Goal: Task Accomplishment & Management: Use online tool/utility

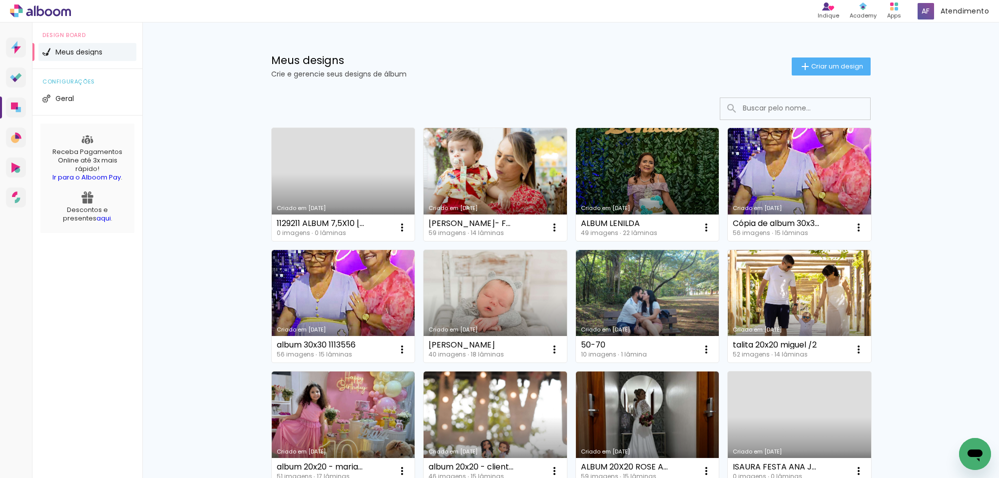
click at [525, 303] on link "Criado em [DATE]" at bounding box center [495, 306] width 143 height 113
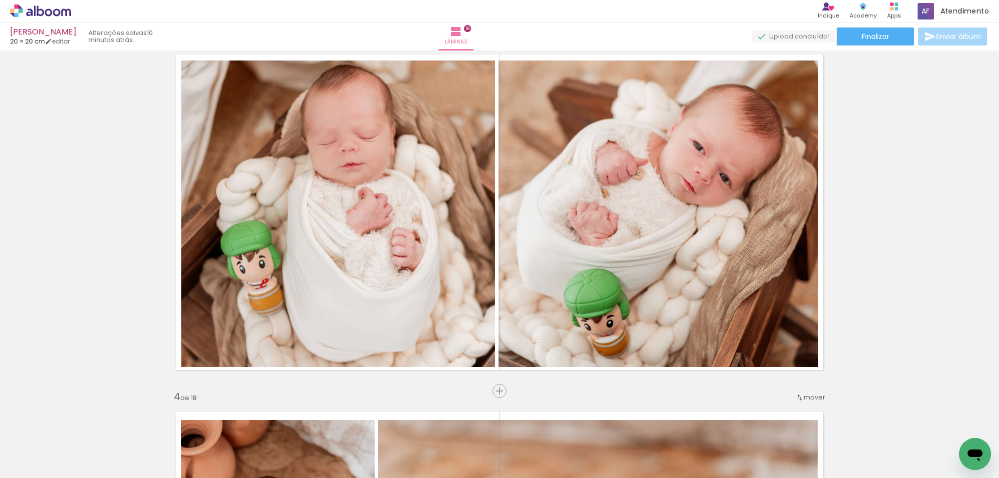
scroll to position [749, 0]
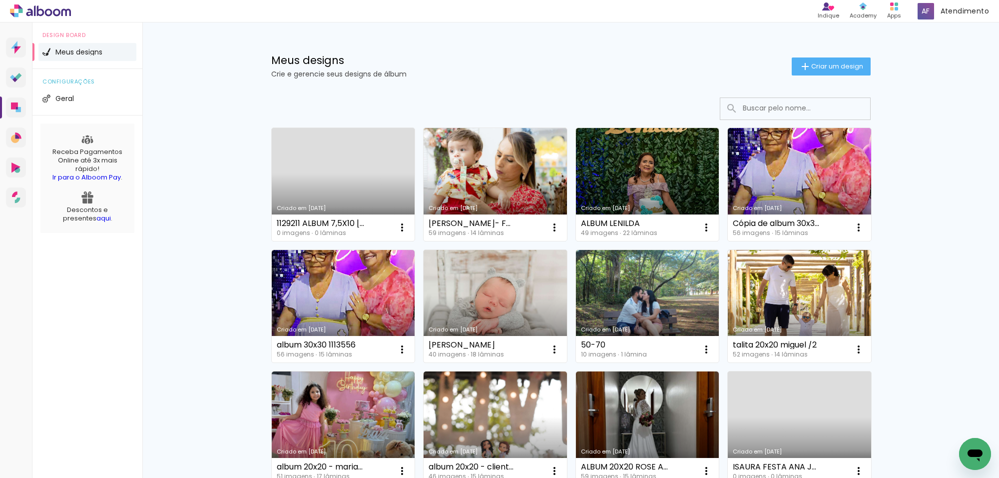
click at [510, 268] on link "Criado em [DATE]" at bounding box center [495, 306] width 143 height 113
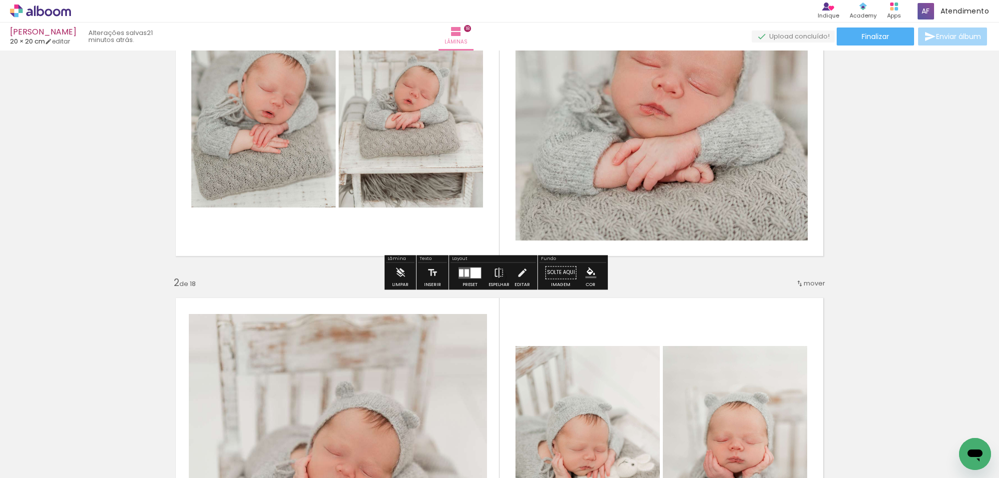
scroll to position [125, 0]
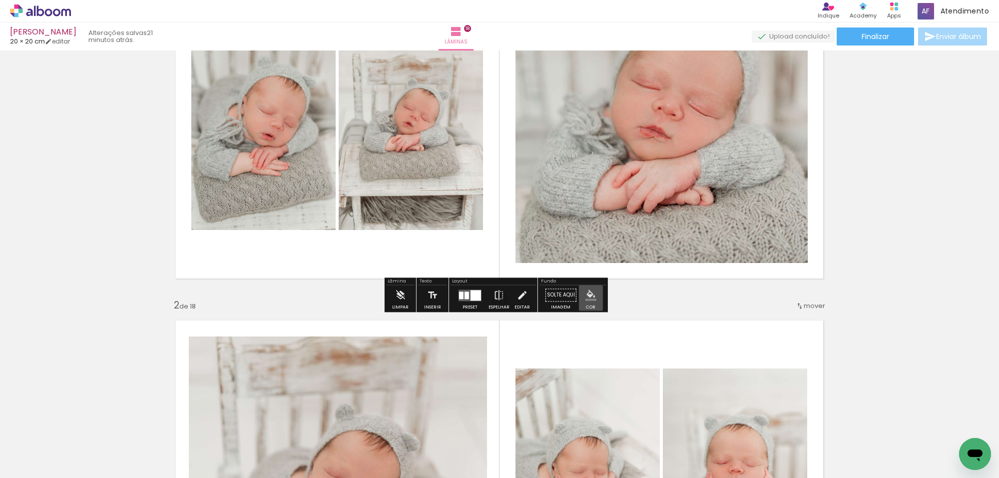
click at [587, 293] on iron-icon "color picker" at bounding box center [591, 294] width 11 height 11
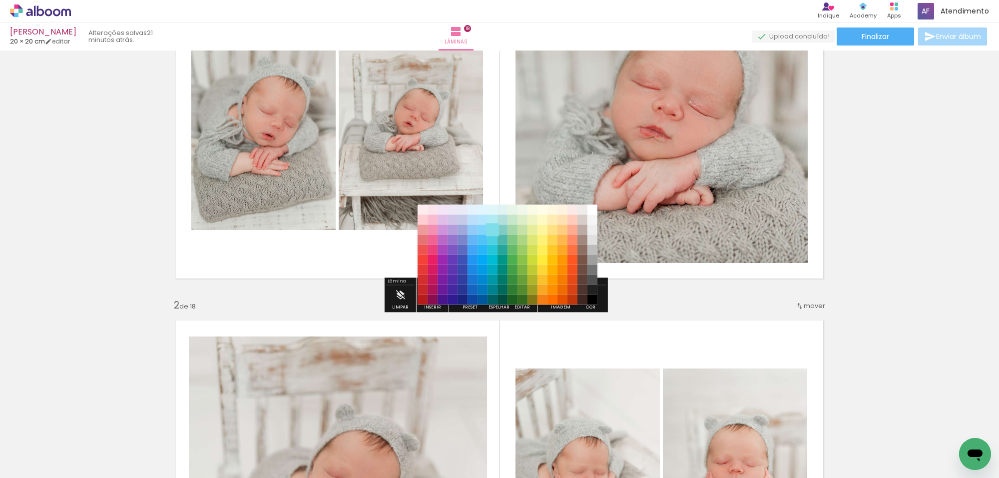
click at [493, 230] on paper-item "#80deea" at bounding box center [492, 230] width 10 height 10
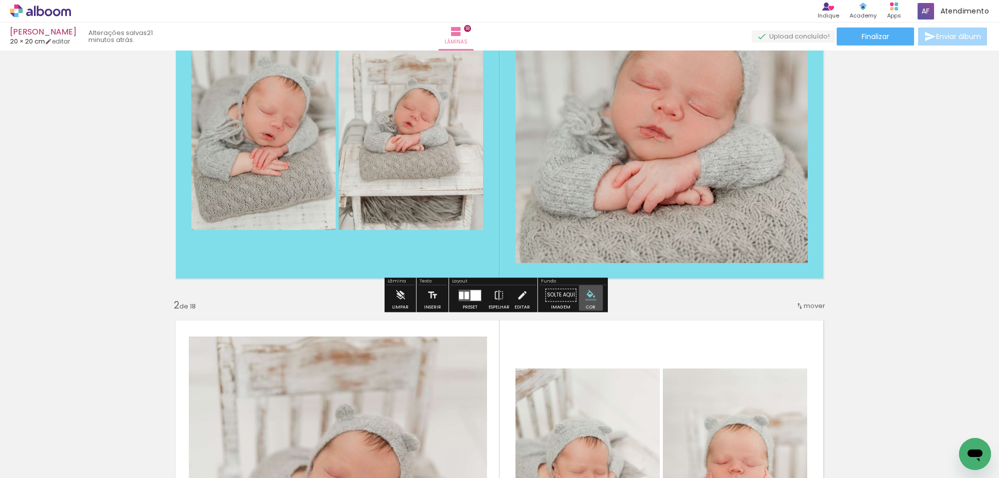
drag, startPoint x: 584, startPoint y: 291, endPoint x: 535, endPoint y: 260, distance: 57.3
click at [586, 290] on iron-icon "color picker" at bounding box center [591, 294] width 11 height 11
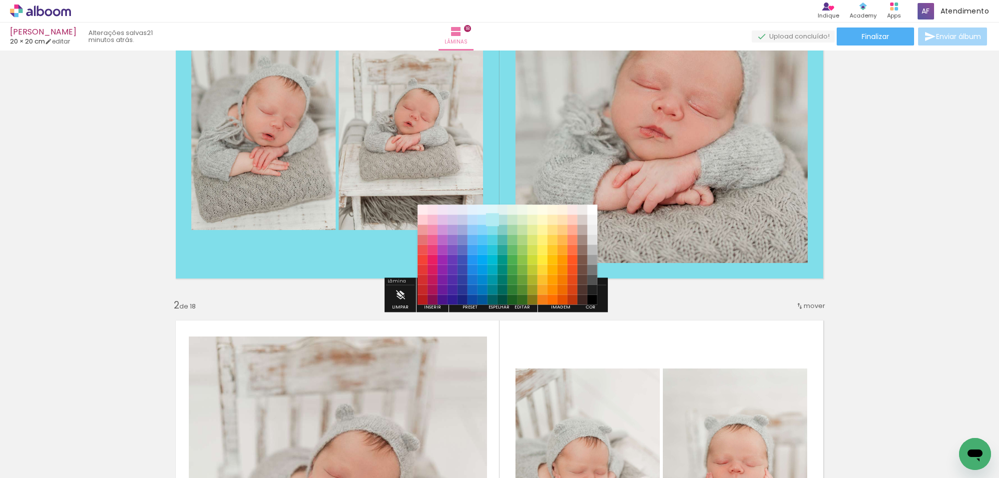
click at [493, 220] on paper-item "#b2ebf2" at bounding box center [492, 220] width 10 height 10
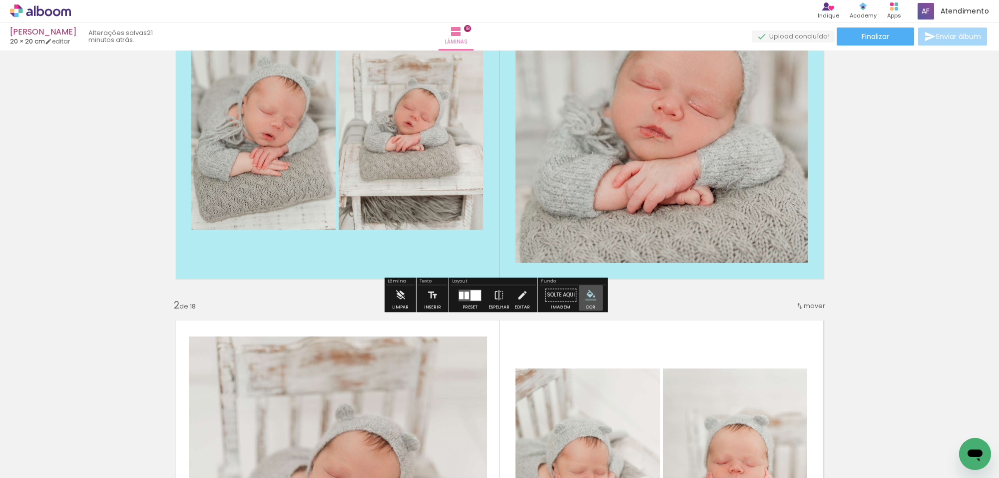
click at [586, 294] on iron-icon "color picker" at bounding box center [591, 294] width 11 height 11
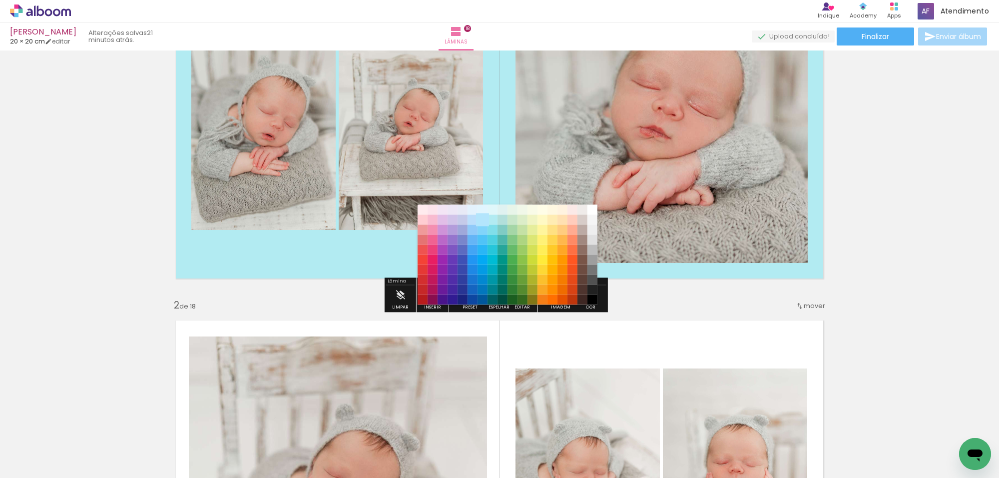
click at [483, 219] on paper-item "#b3e5fc" at bounding box center [482, 220] width 10 height 10
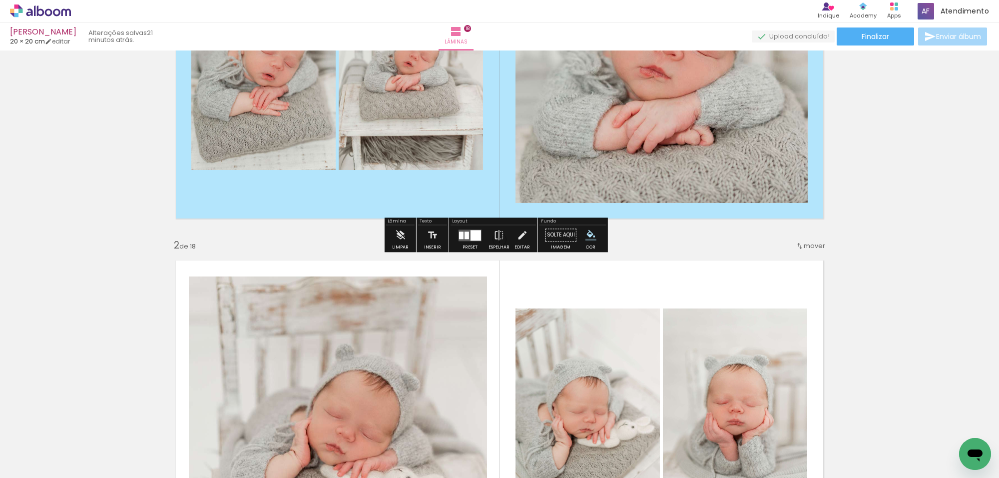
scroll to position [187, 0]
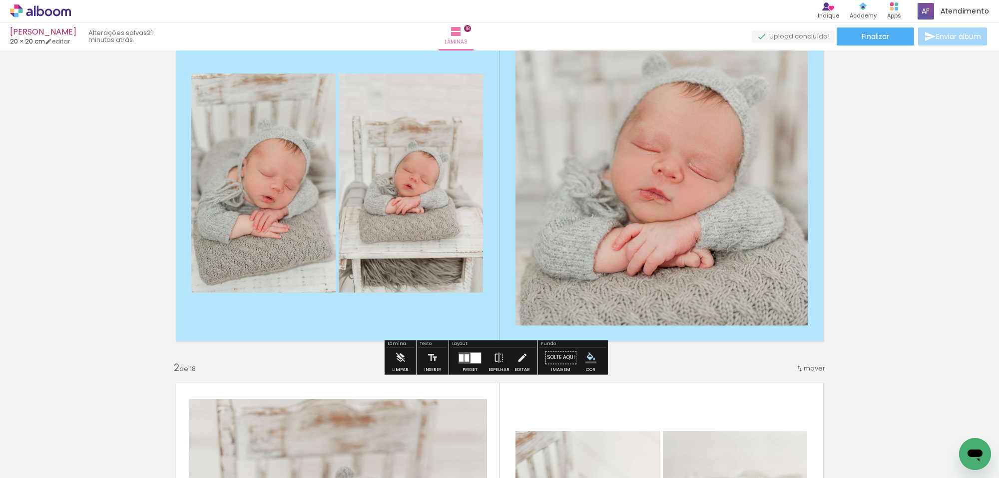
click at [586, 353] on iron-icon "color picker" at bounding box center [591, 357] width 11 height 11
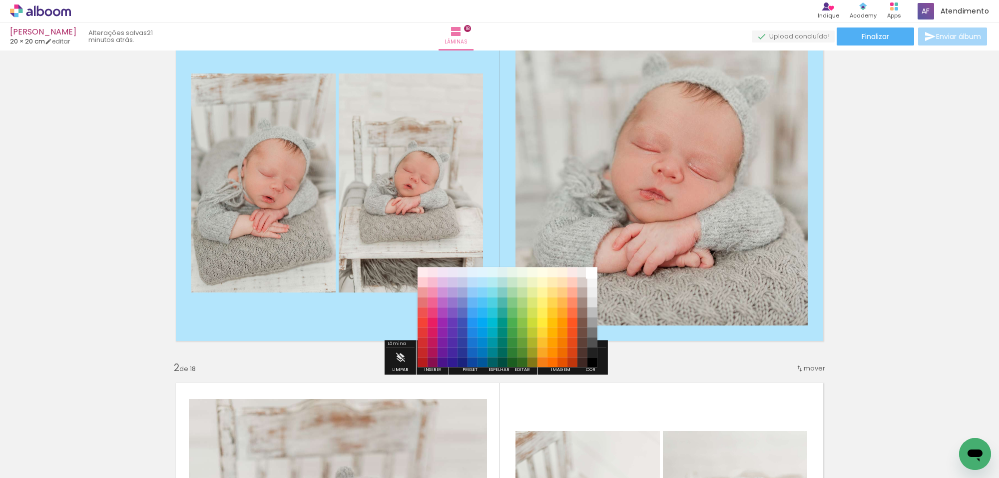
click at [593, 273] on paper-item "#ffffff" at bounding box center [592, 272] width 10 height 10
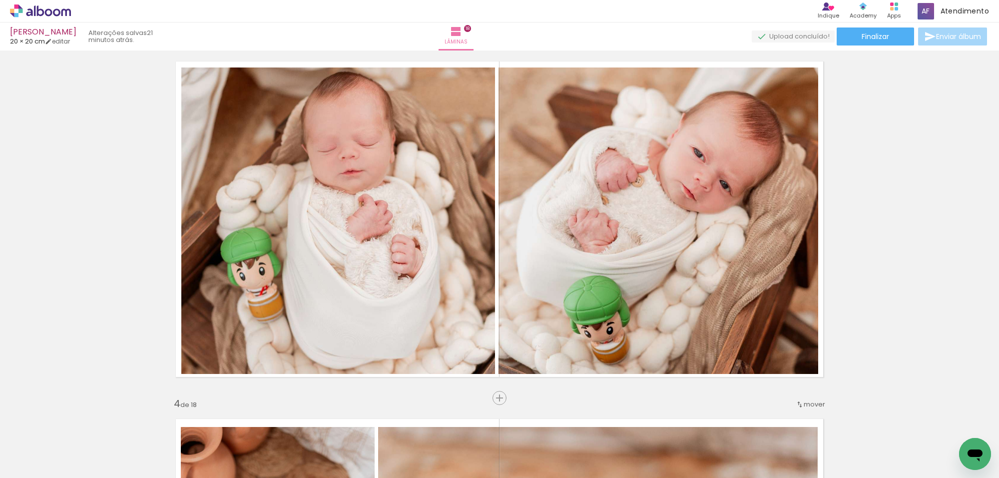
scroll to position [874, 0]
